Goal: Information Seeking & Learning: Learn about a topic

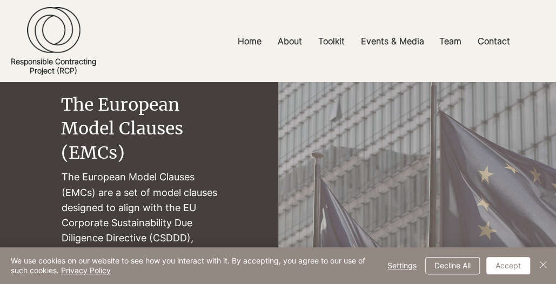
click at [113, 55] on div at bounding box center [278, 41] width 556 height 82
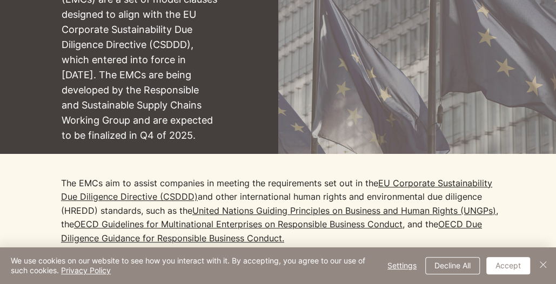
scroll to position [216, 0]
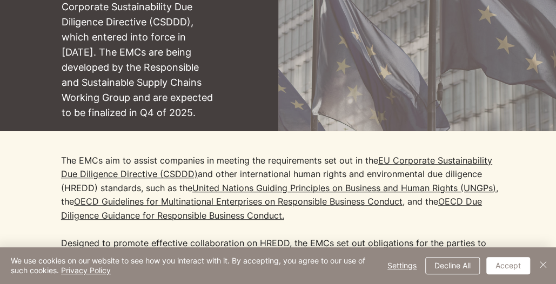
drag, startPoint x: 106, startPoint y: 29, endPoint x: 133, endPoint y: 23, distance: 27.5
click at [106, 29] on p "The European Model Clauses (EMCs) are a set of model clauses designed to align …" at bounding box center [140, 37] width 156 height 167
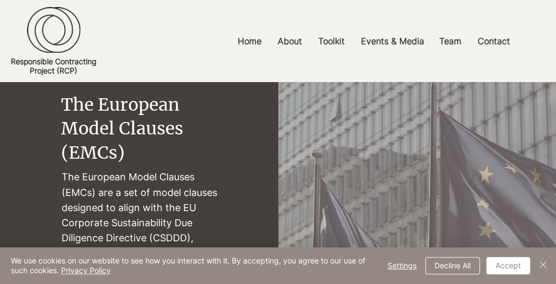
drag, startPoint x: 51, startPoint y: 171, endPoint x: 72, endPoint y: 171, distance: 21.1
click at [51, 171] on div "main content" at bounding box center [278, 214] width 556 height 265
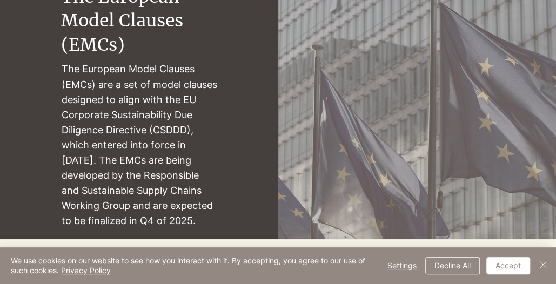
scroll to position [162, 0]
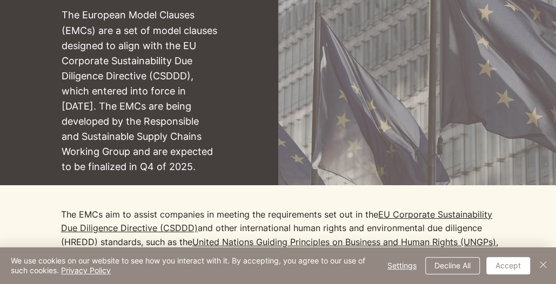
click at [100, 136] on p "The European Model Clauses (EMCs) are a set of model clauses designed to align …" at bounding box center [140, 91] width 156 height 167
click at [144, 81] on p "The European Model Clauses (EMCs) are a set of model clauses designed to align …" at bounding box center [140, 91] width 156 height 167
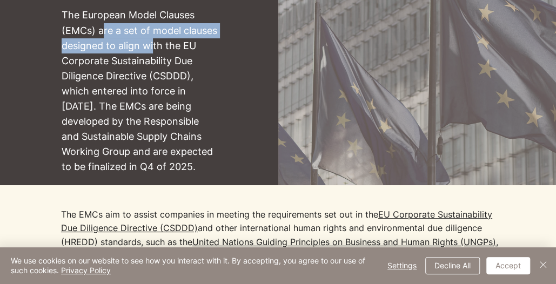
drag, startPoint x: 104, startPoint y: 29, endPoint x: 192, endPoint y: 47, distance: 89.9
click at [192, 47] on p "The European Model Clauses (EMCs) are a set of model clauses designed to align …" at bounding box center [140, 91] width 156 height 167
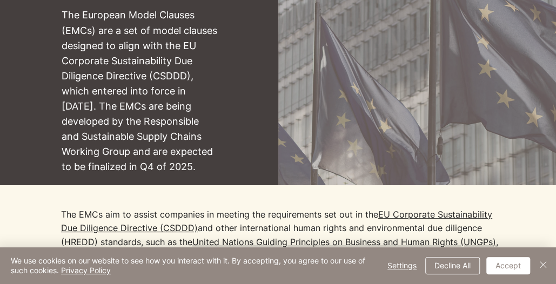
drag, startPoint x: 192, startPoint y: 47, endPoint x: 121, endPoint y: 75, distance: 76.1
click at [121, 75] on p "The European Model Clauses (EMCs) are a set of model clauses designed to align …" at bounding box center [140, 91] width 156 height 167
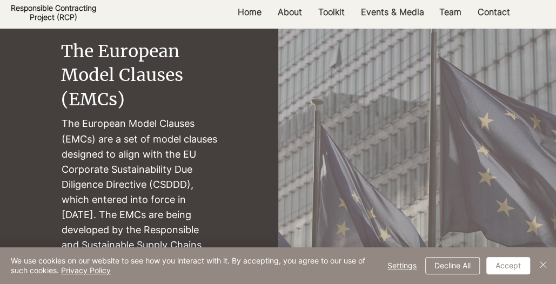
scroll to position [108, 0]
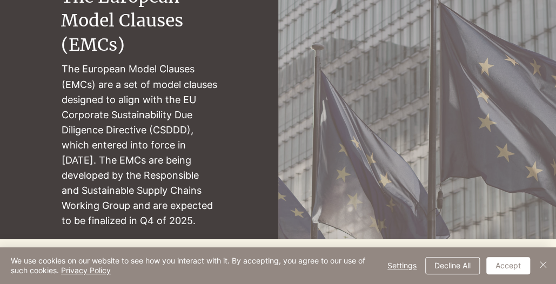
click at [37, 147] on div "main content" at bounding box center [278, 106] width 556 height 265
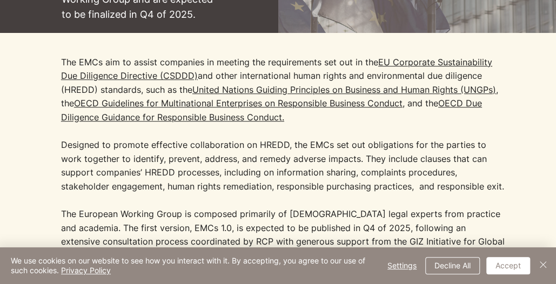
scroll to position [324, 0]
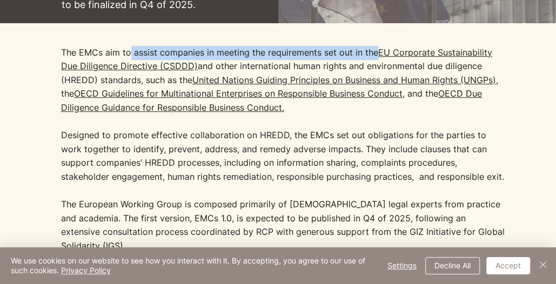
drag, startPoint x: 131, startPoint y: 49, endPoint x: 374, endPoint y: 56, distance: 243.6
click at [375, 56] on p "The EMCs aim to assist companies in meeting the requirements set out in the [GE…" at bounding box center [283, 115] width 444 height 138
copy p "assist companies in meeting the requirements set out in the"
click at [104, 166] on p "The EMCs aim to assist companies in meeting the requirements set out in the [GE…" at bounding box center [283, 115] width 444 height 138
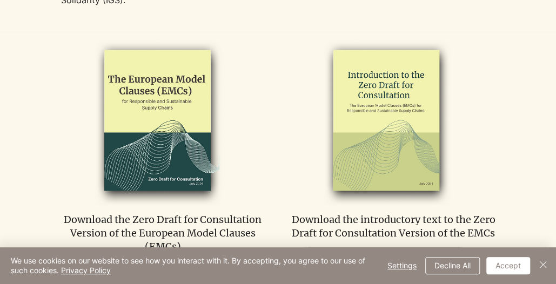
scroll to position [594, 0]
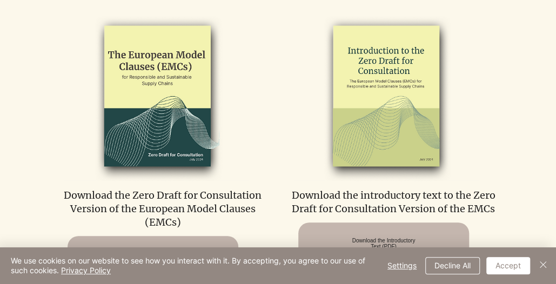
click at [86, 152] on img at bounding box center [156, 96] width 185 height 169
drag, startPoint x: 29, startPoint y: 194, endPoint x: 46, endPoint y: 194, distance: 17.3
click at [29, 193] on div at bounding box center [278, 149] width 556 height 283
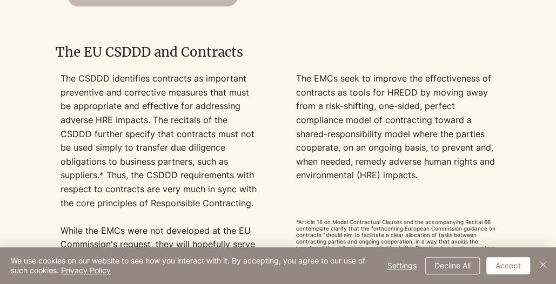
scroll to position [918, 0]
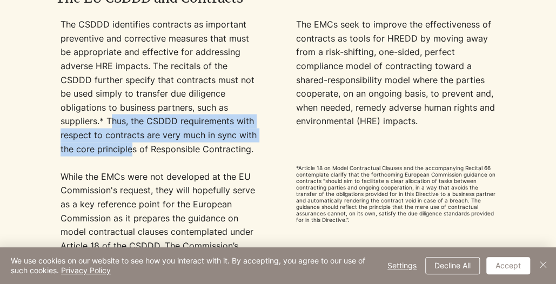
drag, startPoint x: 221, startPoint y: 97, endPoint x: 241, endPoint y: 127, distance: 36.2
click at [241, 127] on p "The CSDDD identifies contracts as important preventive and corrective measures …" at bounding box center [159, 87] width 199 height 138
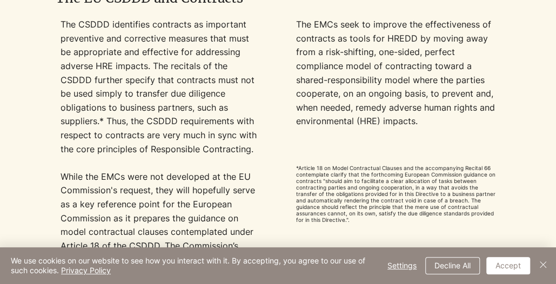
drag, startPoint x: 241, startPoint y: 127, endPoint x: 187, endPoint y: 135, distance: 55.1
click at [186, 156] on p "​" at bounding box center [159, 163] width 199 height 14
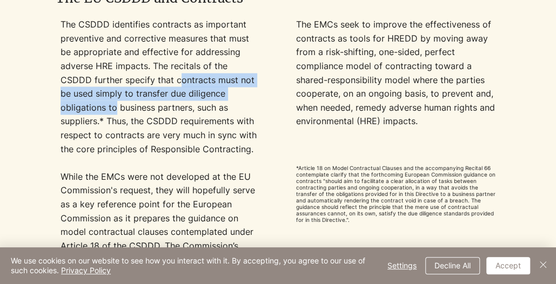
drag, startPoint x: 146, startPoint y: 68, endPoint x: 252, endPoint y: 83, distance: 106.5
click at [252, 83] on p "The CSDDD identifies contracts as important preventive and corrective measures …" at bounding box center [159, 87] width 199 height 138
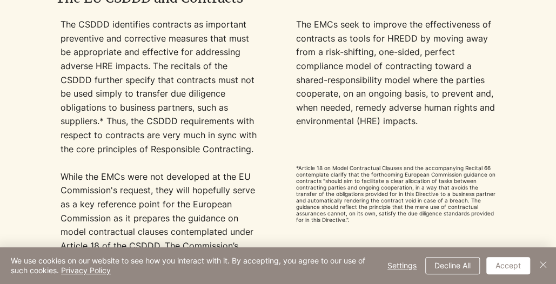
drag, startPoint x: 252, startPoint y: 83, endPoint x: 193, endPoint y: 139, distance: 81.0
click at [193, 139] on p "The CSDDD identifies contracts as important preventive and corrective measures …" at bounding box center [159, 87] width 199 height 138
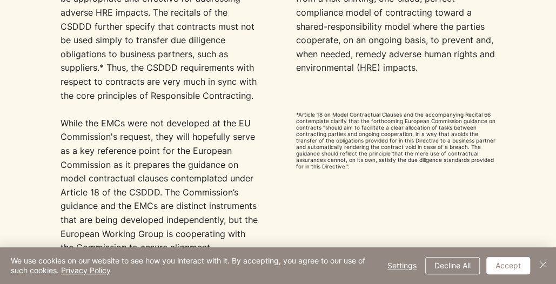
scroll to position [1026, 0]
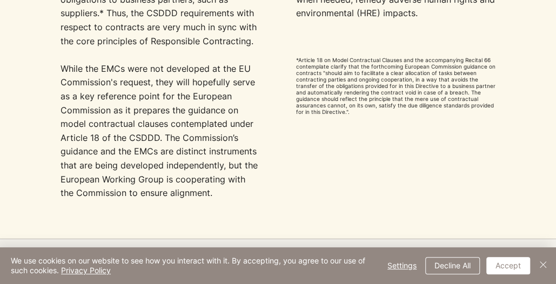
click at [122, 122] on p "While the EMCs were not developed at the EU Commission's request,​ they will ho…" at bounding box center [159, 145] width 199 height 166
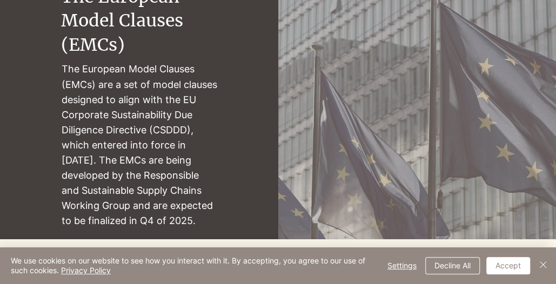
scroll to position [54, 0]
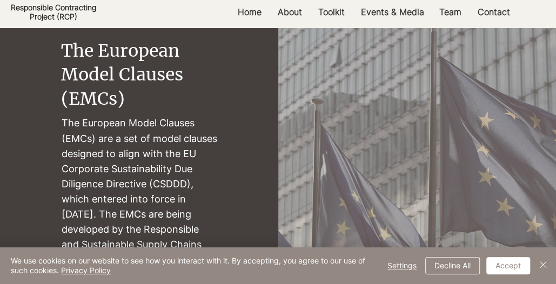
click at [52, 154] on div "main content" at bounding box center [278, 160] width 556 height 265
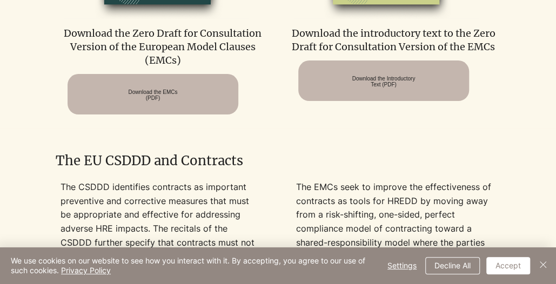
scroll to position [702, 0]
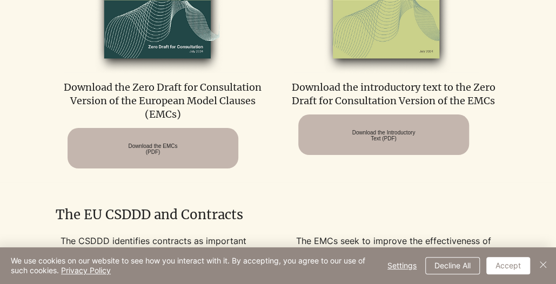
click at [18, 166] on div at bounding box center [278, 41] width 556 height 283
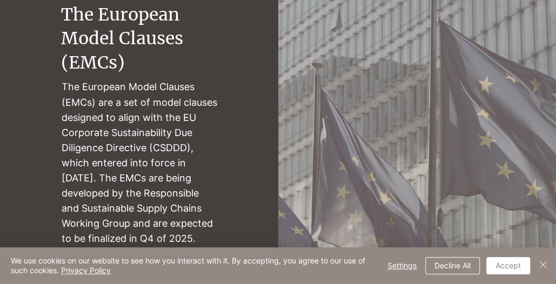
scroll to position [0, 0]
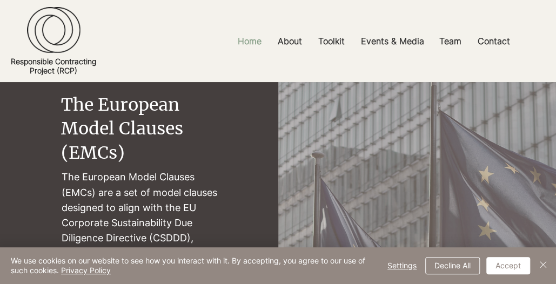
click at [251, 33] on p "Home" at bounding box center [249, 41] width 35 height 24
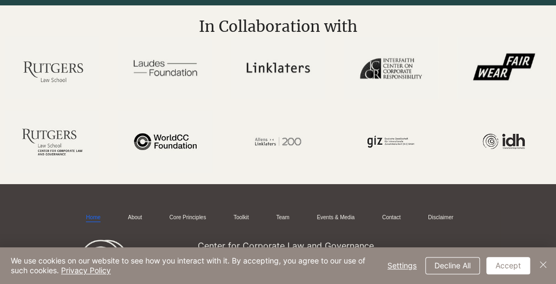
scroll to position [2079, 0]
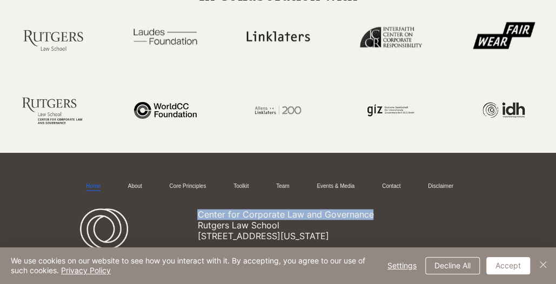
drag, startPoint x: 199, startPoint y: 200, endPoint x: 373, endPoint y: 205, distance: 174.0
click at [373, 209] on p "Center for Corporate Law and Governance" at bounding box center [298, 214] width 203 height 11
copy p "Center for Corporate Law and Governance"
click at [29, 120] on div at bounding box center [53, 110] width 102 height 63
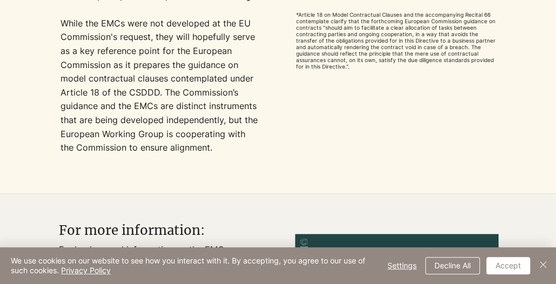
scroll to position [1003, 0]
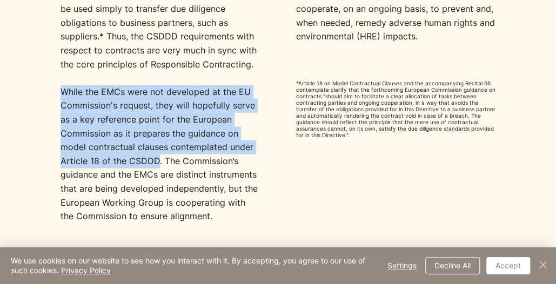
drag, startPoint x: 65, startPoint y: 75, endPoint x: 158, endPoint y: 149, distance: 118.7
click at [158, 149] on p "While the EMCs were not developed at the EU Commission's request,​ they will ho…" at bounding box center [159, 168] width 199 height 166
copy p "While the EMCs were not developed at the EU Commission's request,​ they will ho…"
